Goal: Check status: Check status

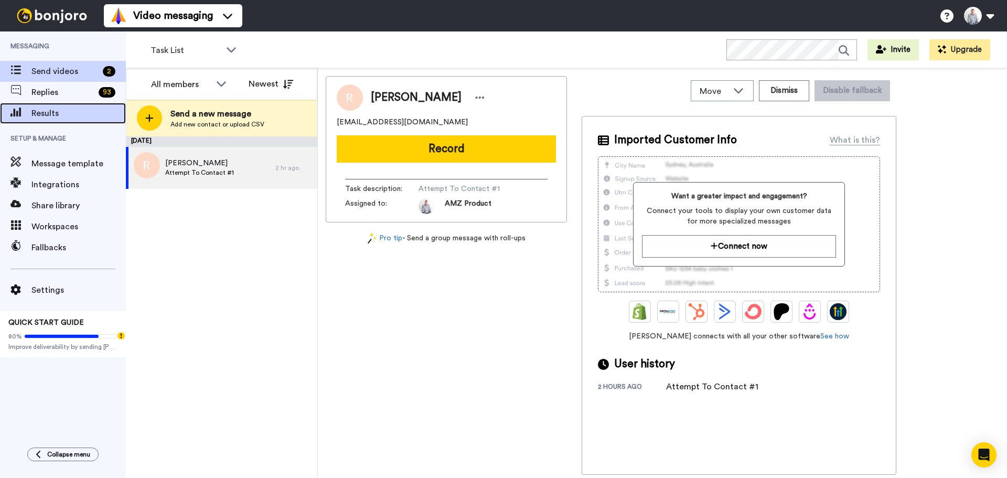
click at [41, 113] on span "Results" at bounding box center [78, 113] width 94 height 13
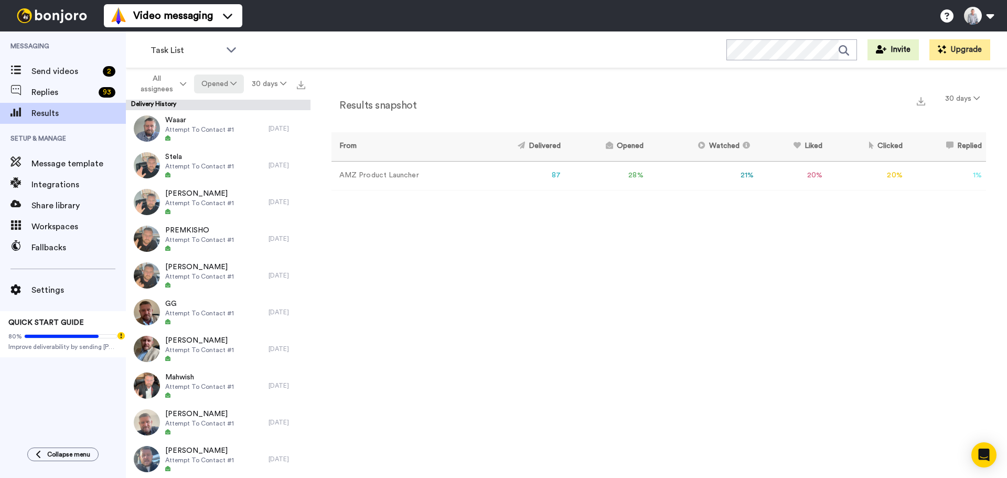
click at [222, 88] on button "Opened" at bounding box center [219, 83] width 50 height 19
click at [219, 156] on div "Watched" at bounding box center [220, 162] width 49 height 12
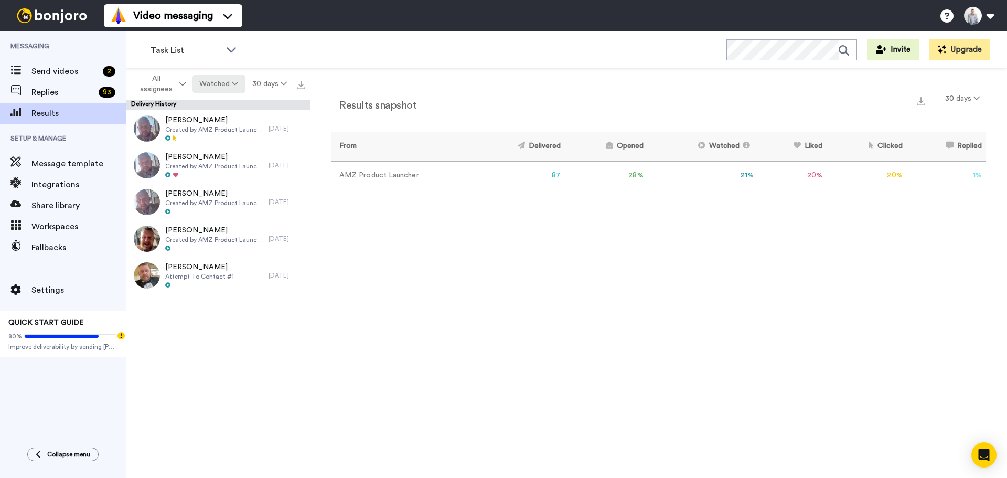
click at [226, 84] on button "Watched" at bounding box center [219, 83] width 52 height 19
click at [221, 101] on div "Delivered" at bounding box center [220, 106] width 49 height 12
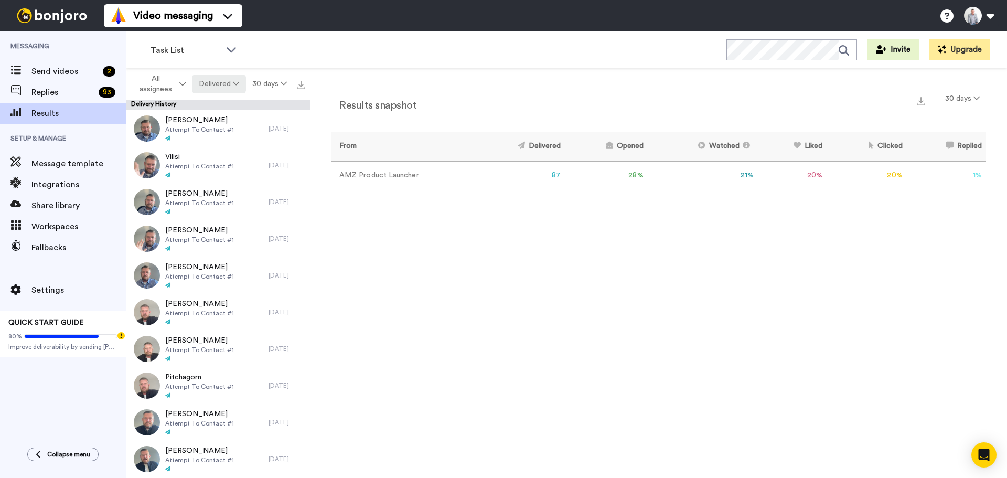
click at [227, 84] on button "Delivered" at bounding box center [219, 83] width 54 height 19
click at [223, 121] on div "Opened" at bounding box center [220, 125] width 49 height 12
